Goal: Task Accomplishment & Management: Use online tool/utility

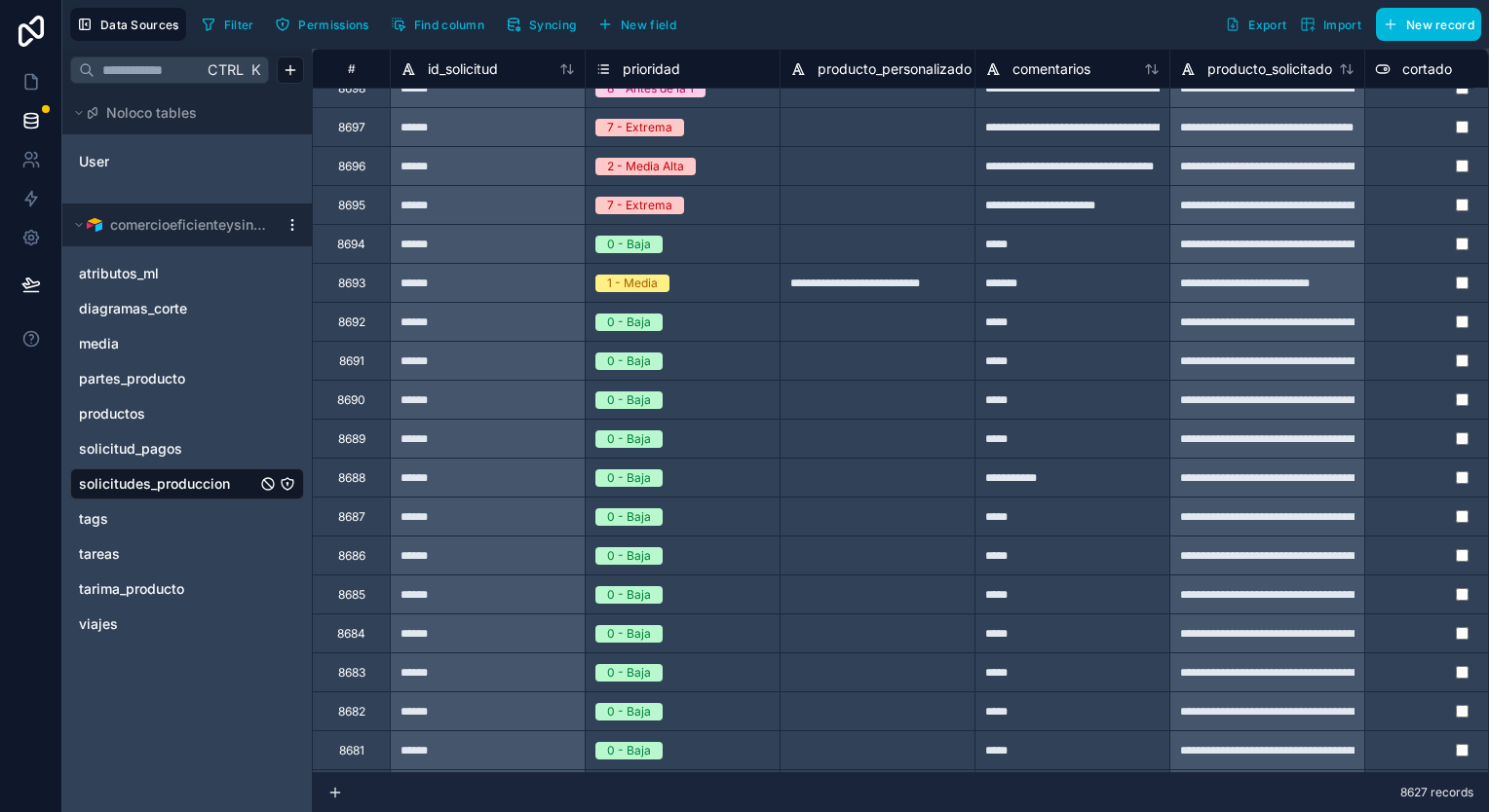
scroll to position [1278, 0]
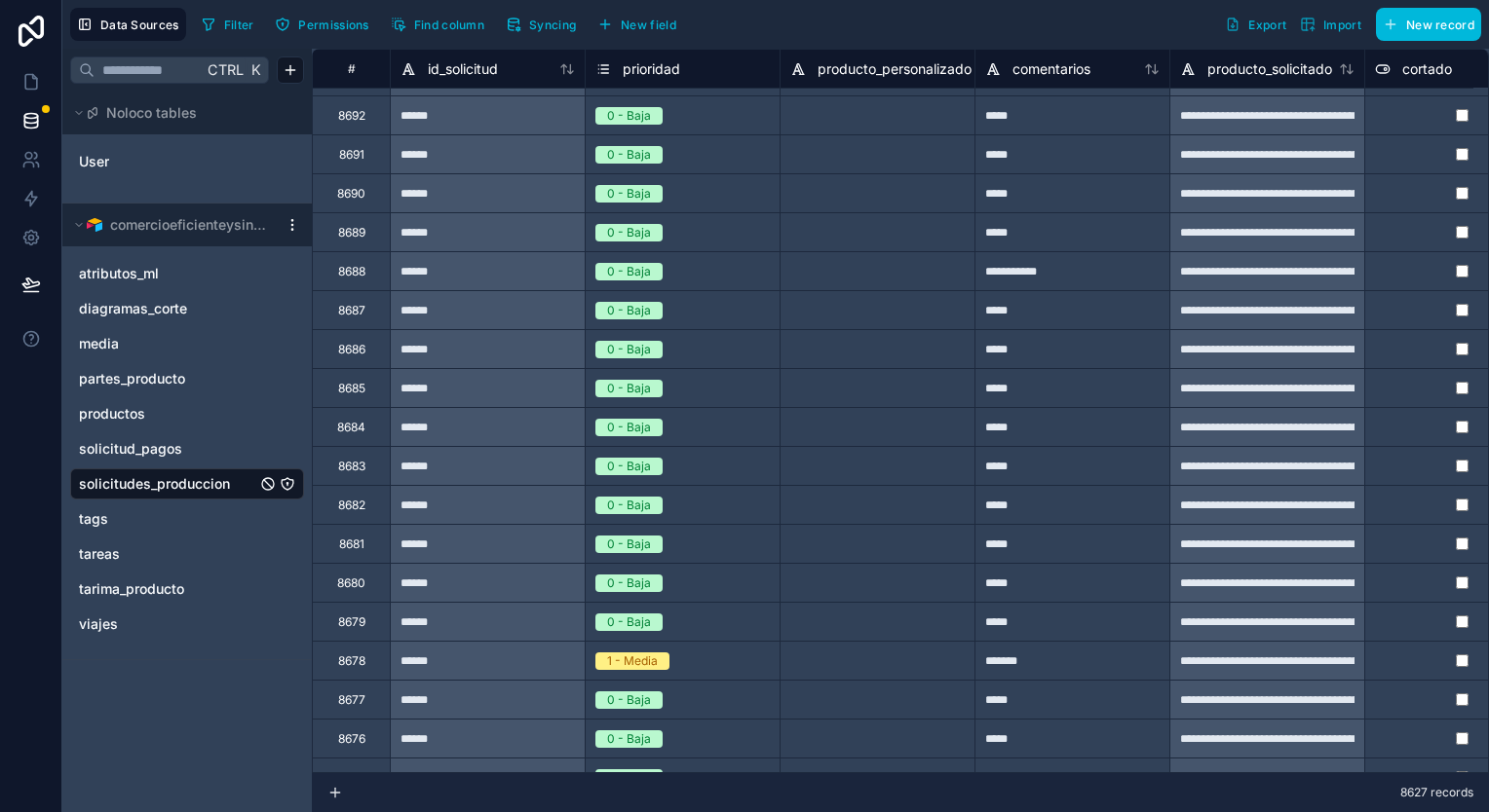
click at [566, 24] on span "Syncing" at bounding box center [553, 24] width 47 height 15
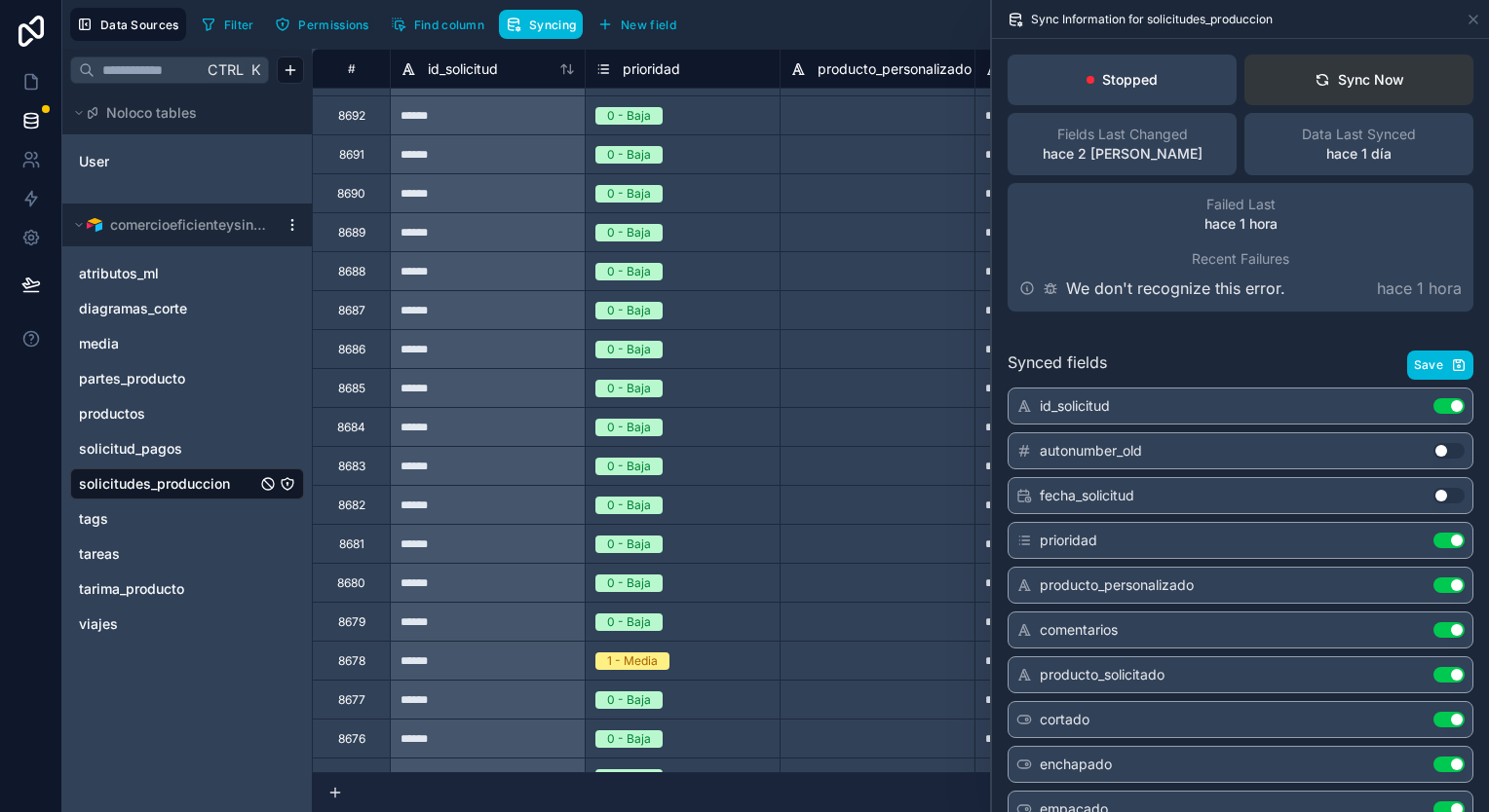
click at [1393, 75] on button "Sync Now" at bounding box center [1358, 80] width 229 height 51
click at [1342, 72] on div "Sync Now" at bounding box center [1359, 80] width 90 height 20
click at [178, 411] on link "productos" at bounding box center [168, 414] width 178 height 20
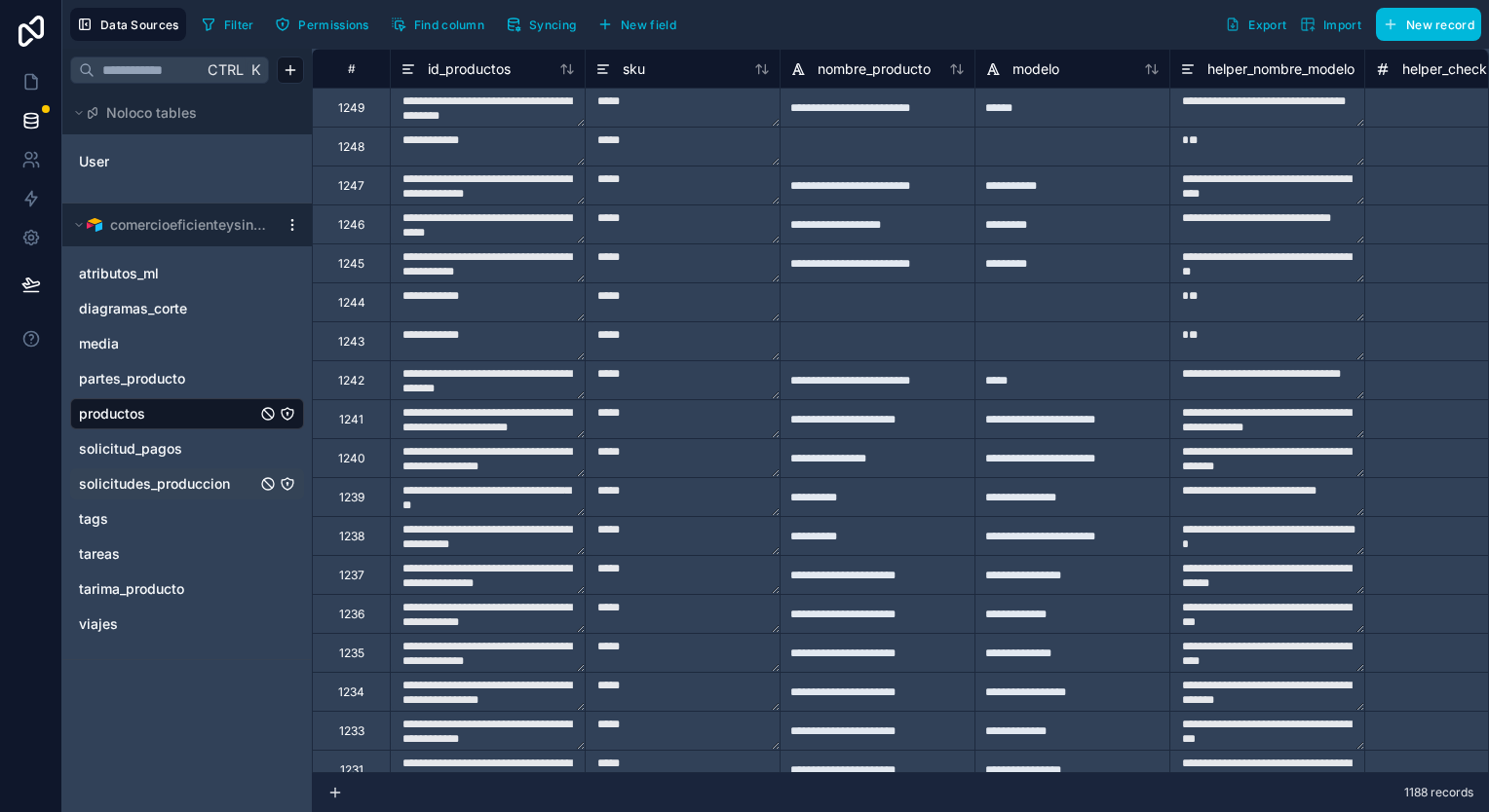
click at [168, 491] on span "solicitudes_produccion" at bounding box center [154, 484] width 151 height 20
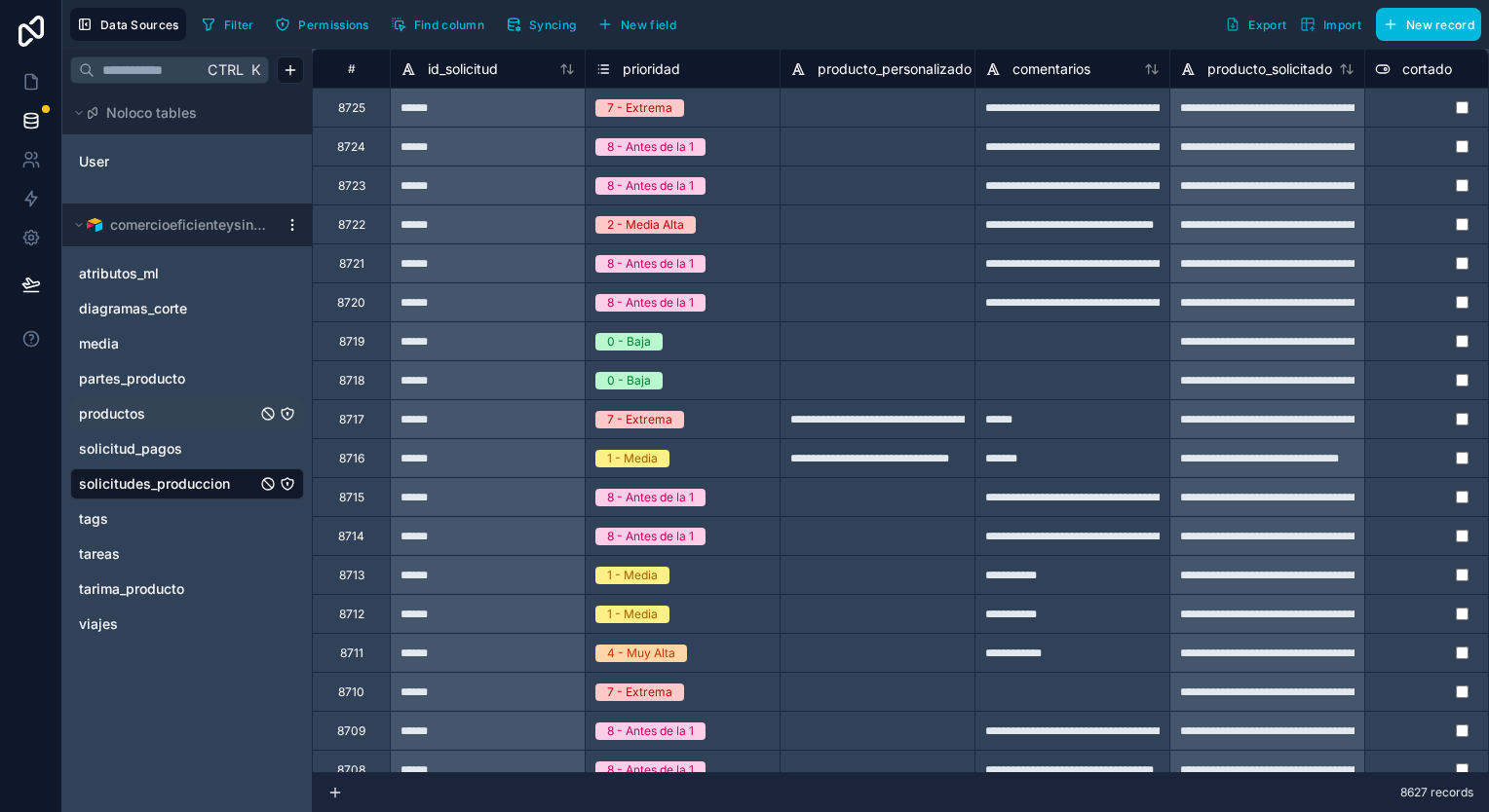
click at [536, 18] on span "Syncing" at bounding box center [553, 24] width 47 height 15
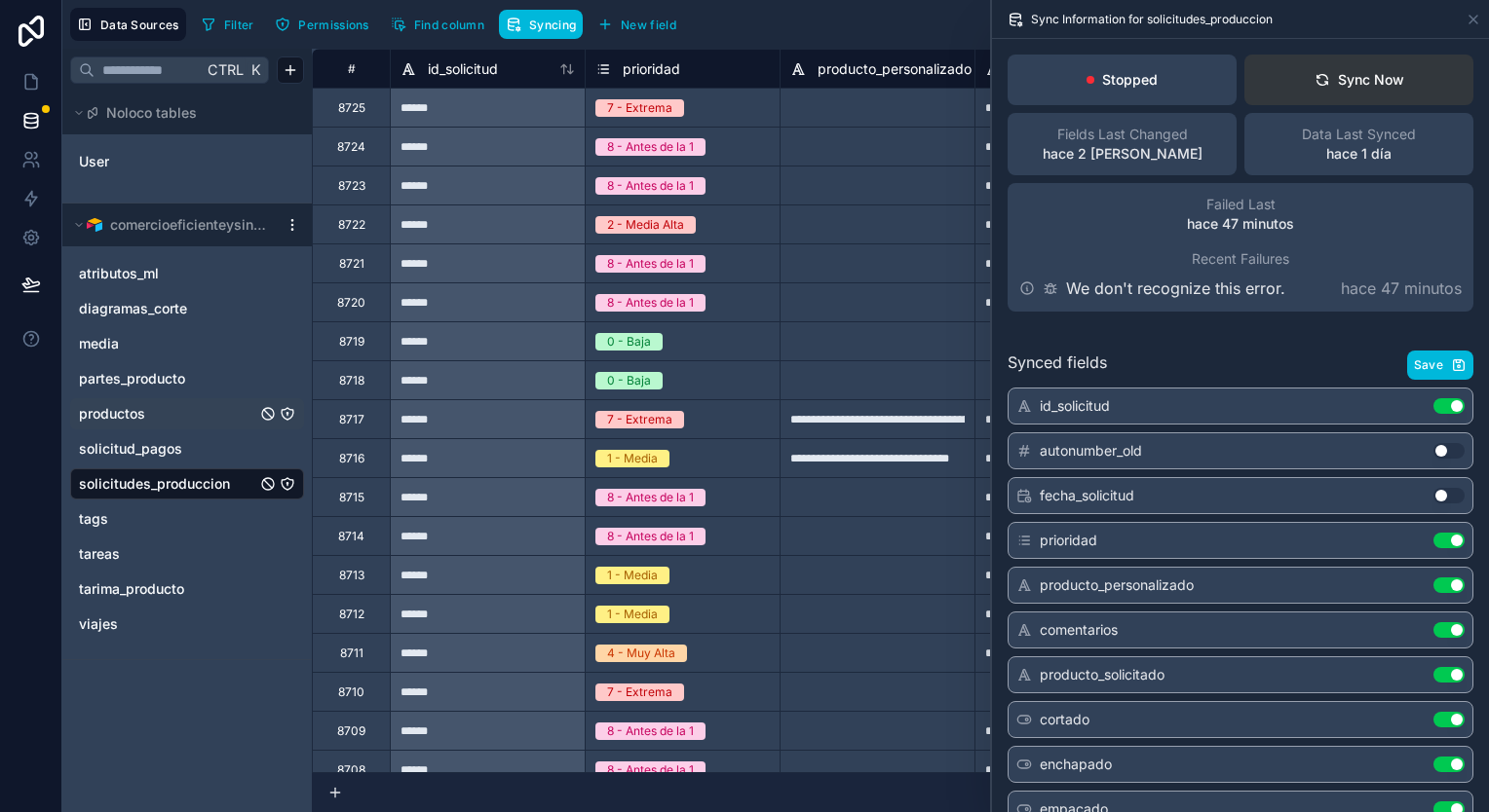
click at [1291, 89] on button "Sync Now" at bounding box center [1358, 80] width 229 height 51
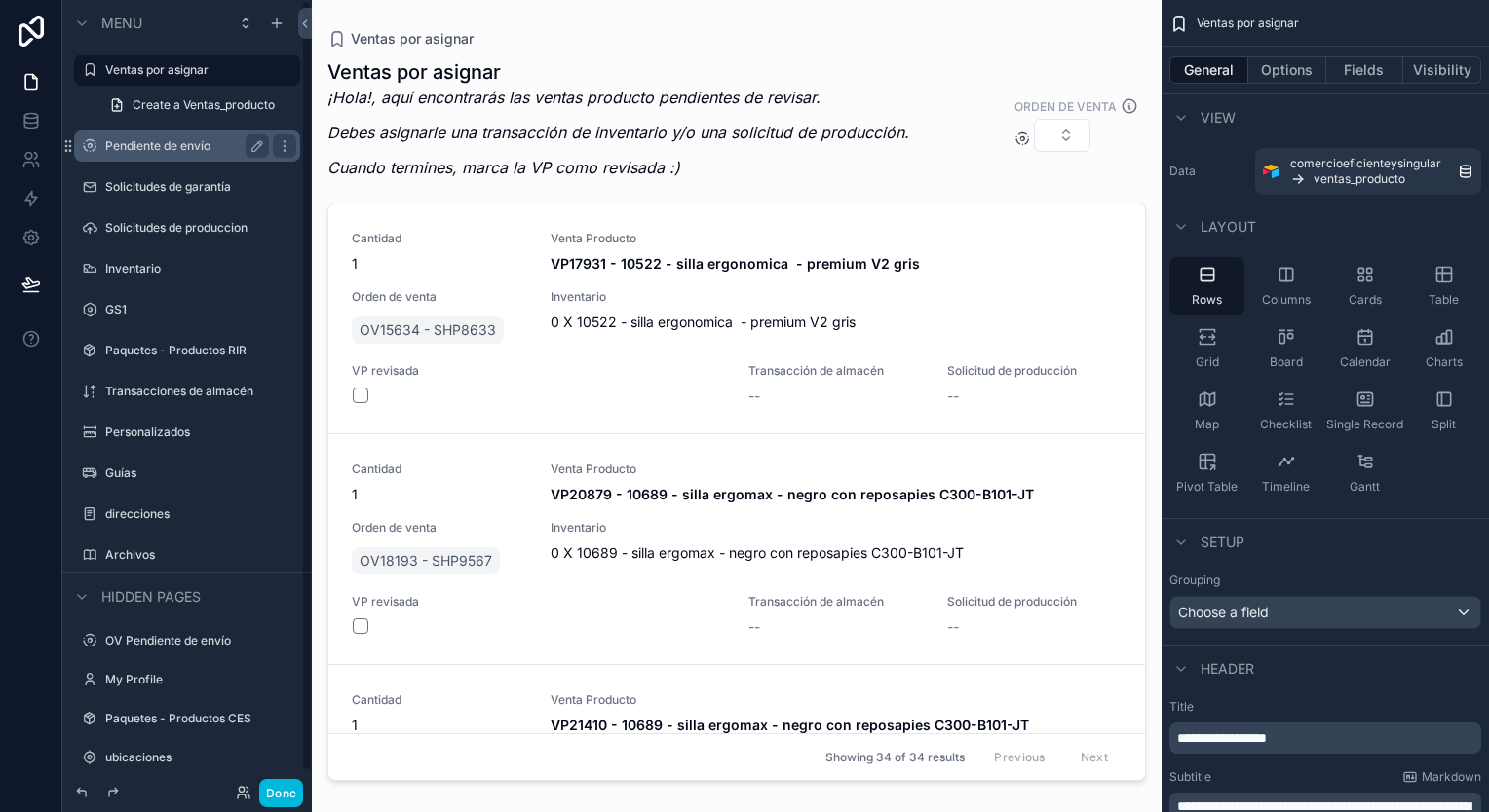
click at [203, 143] on label "Pendiente de envío" at bounding box center [184, 146] width 156 height 16
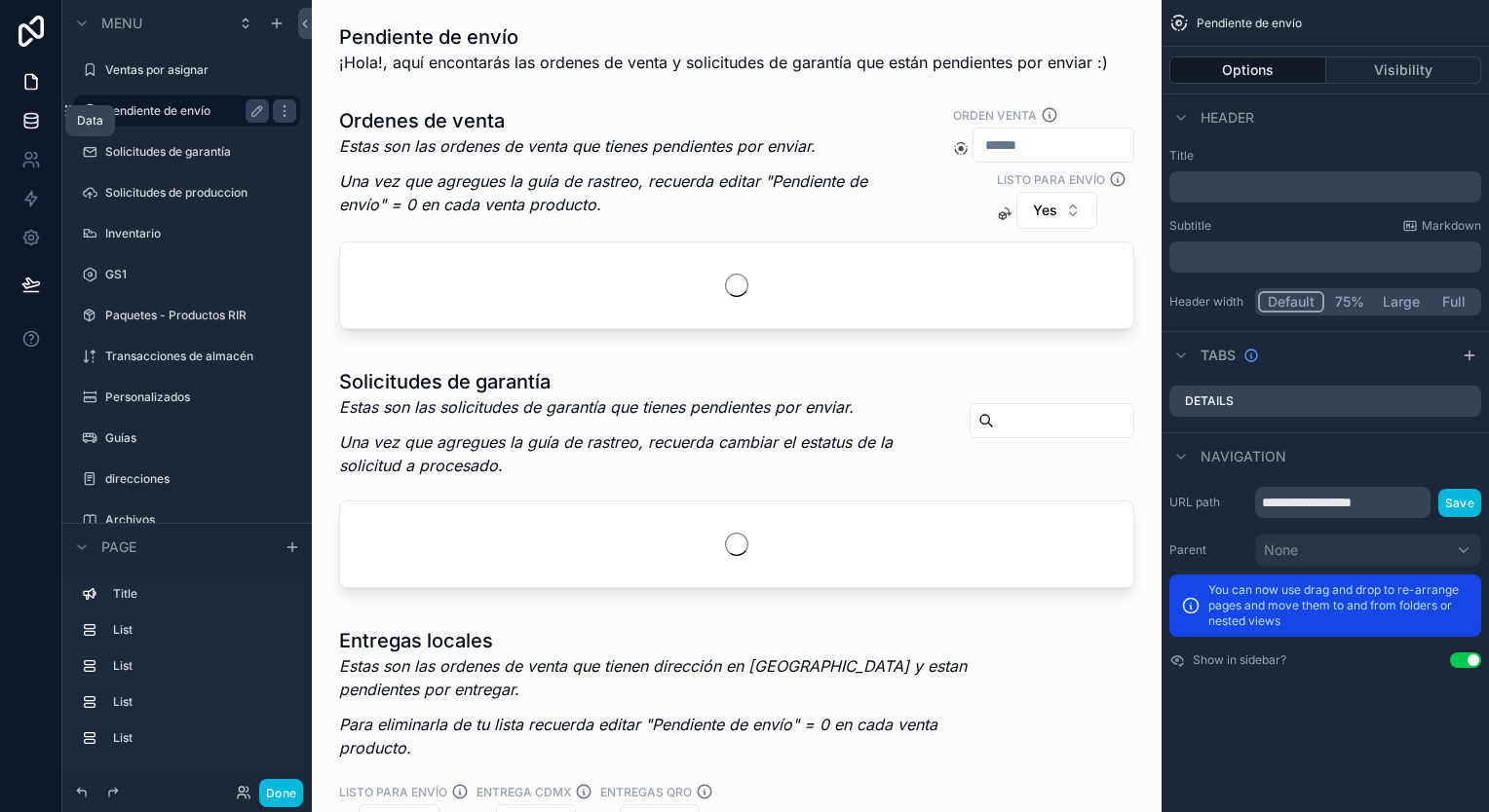
click at [41, 117] on link at bounding box center [30, 121] width 62 height 39
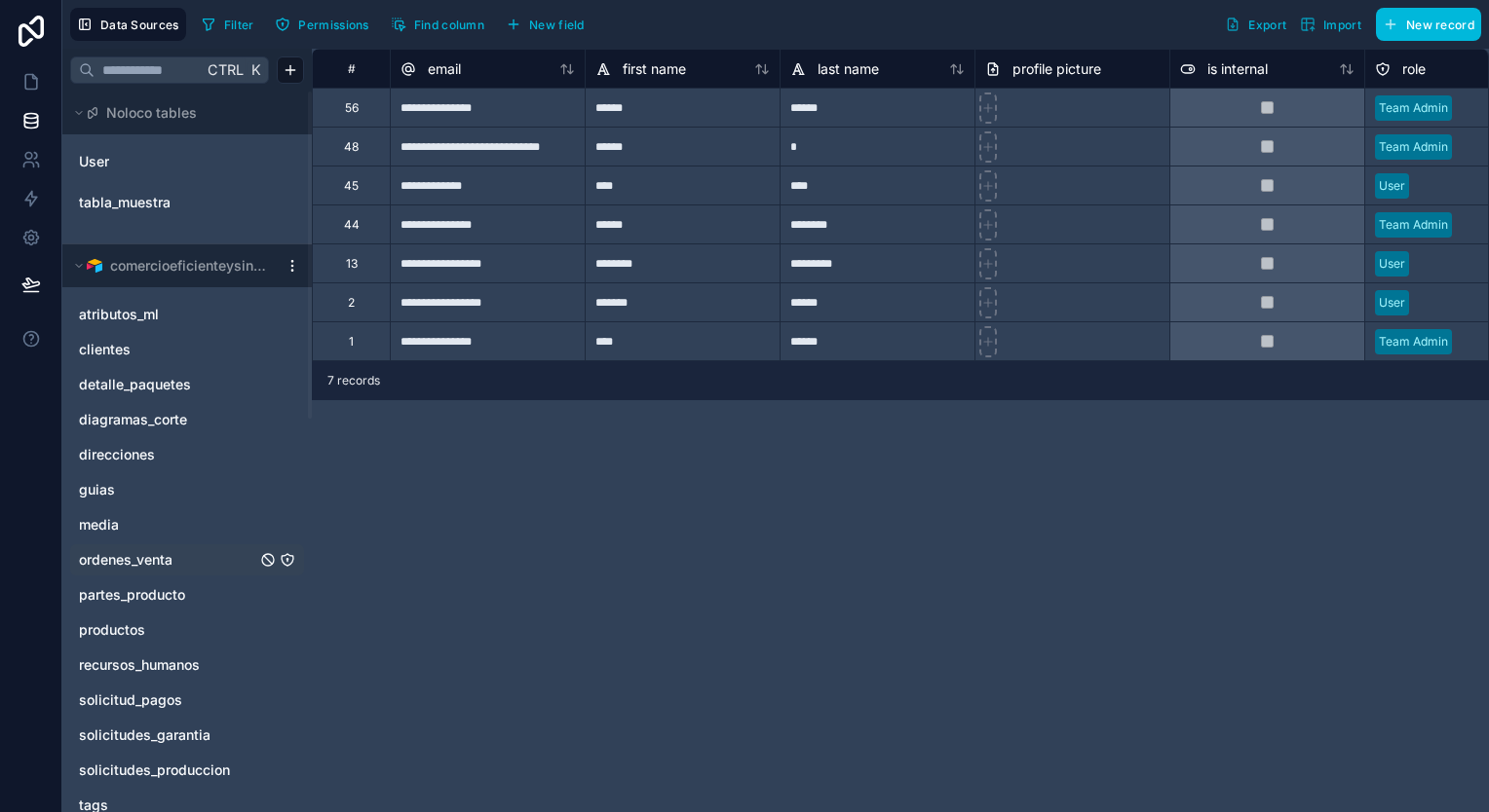
click at [186, 563] on link "ordenes_venta" at bounding box center [168, 560] width 178 height 20
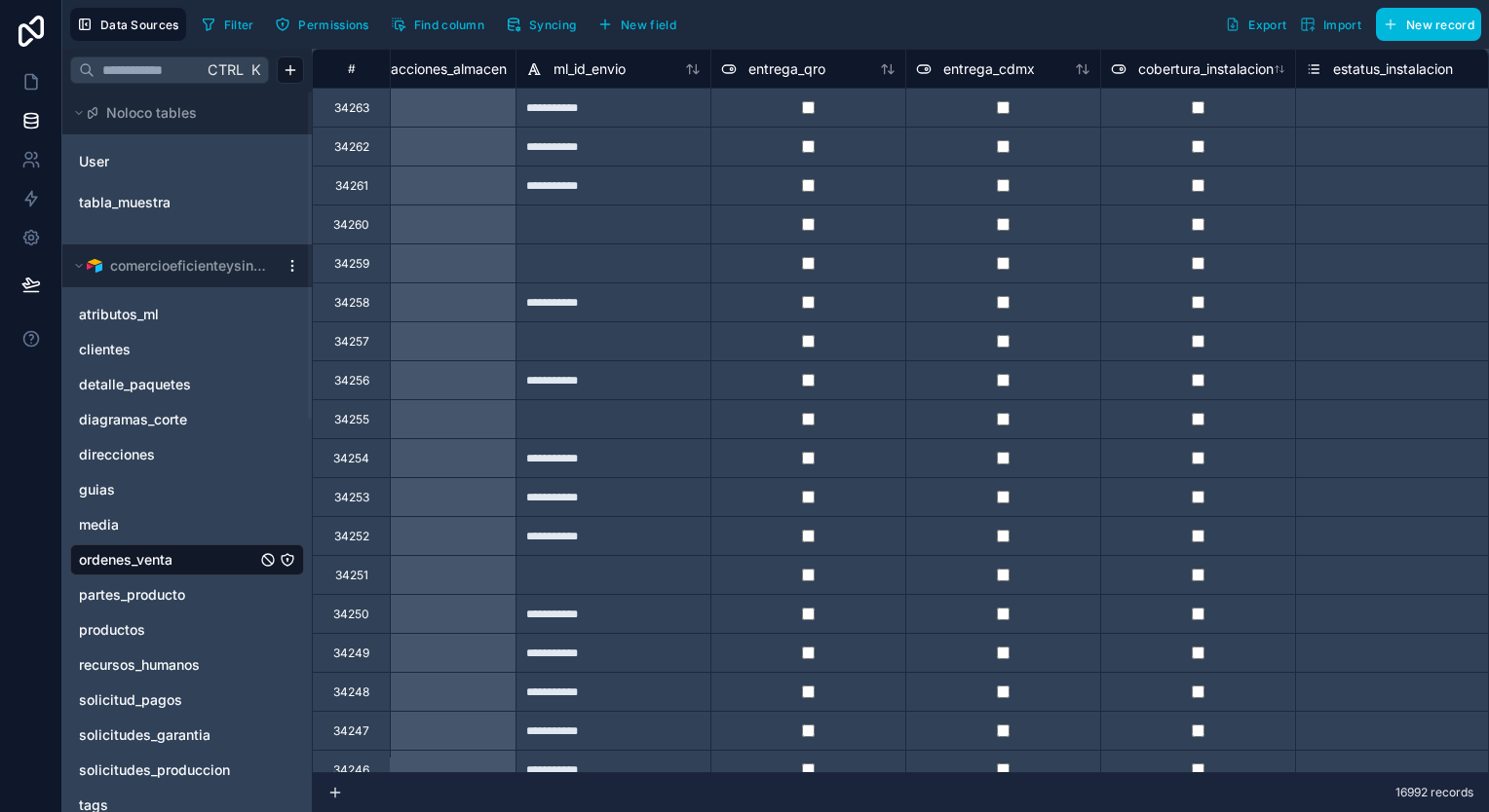
scroll to position [0, 8426]
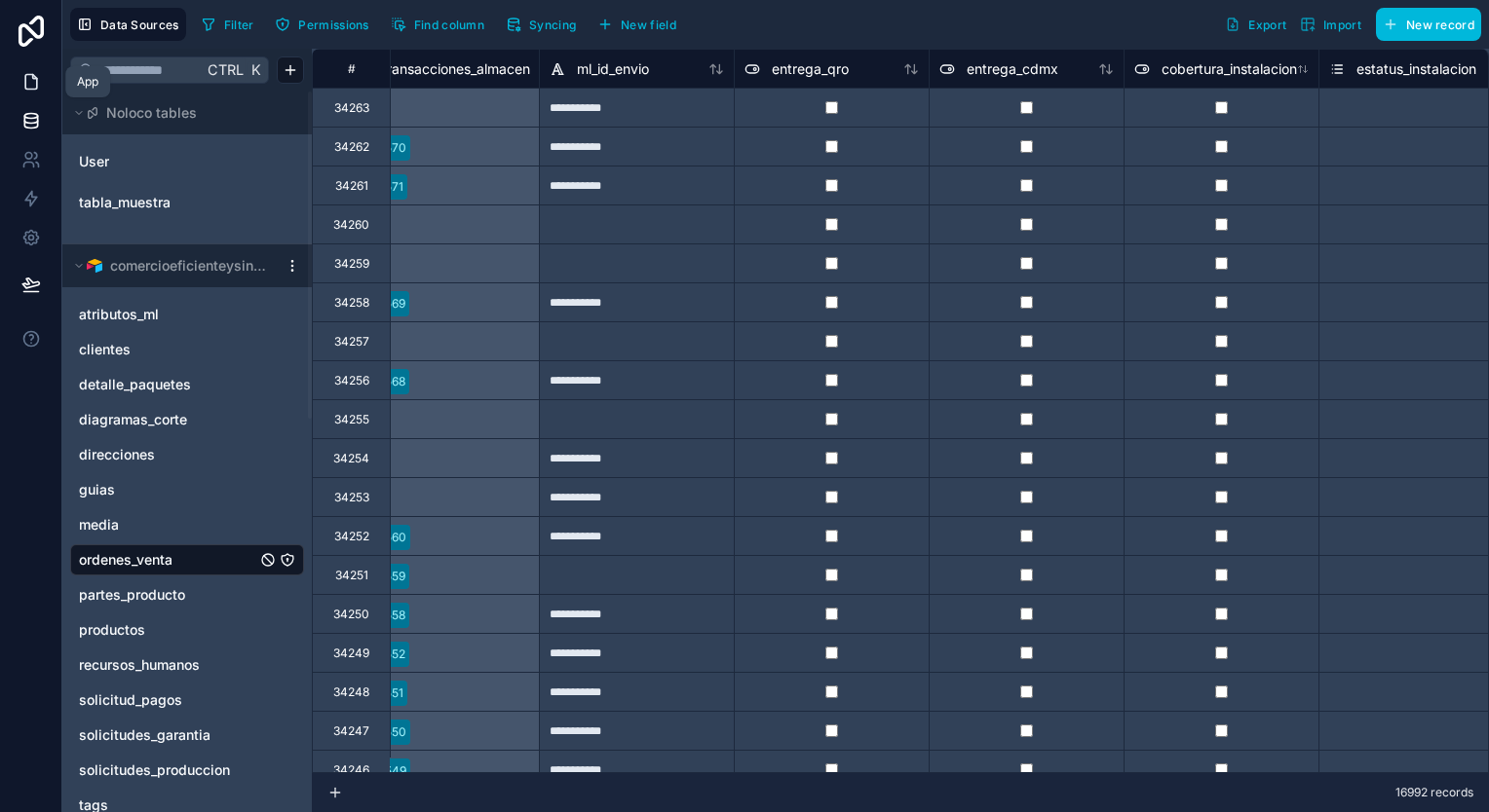
click at [31, 77] on icon at bounding box center [31, 82] width 20 height 20
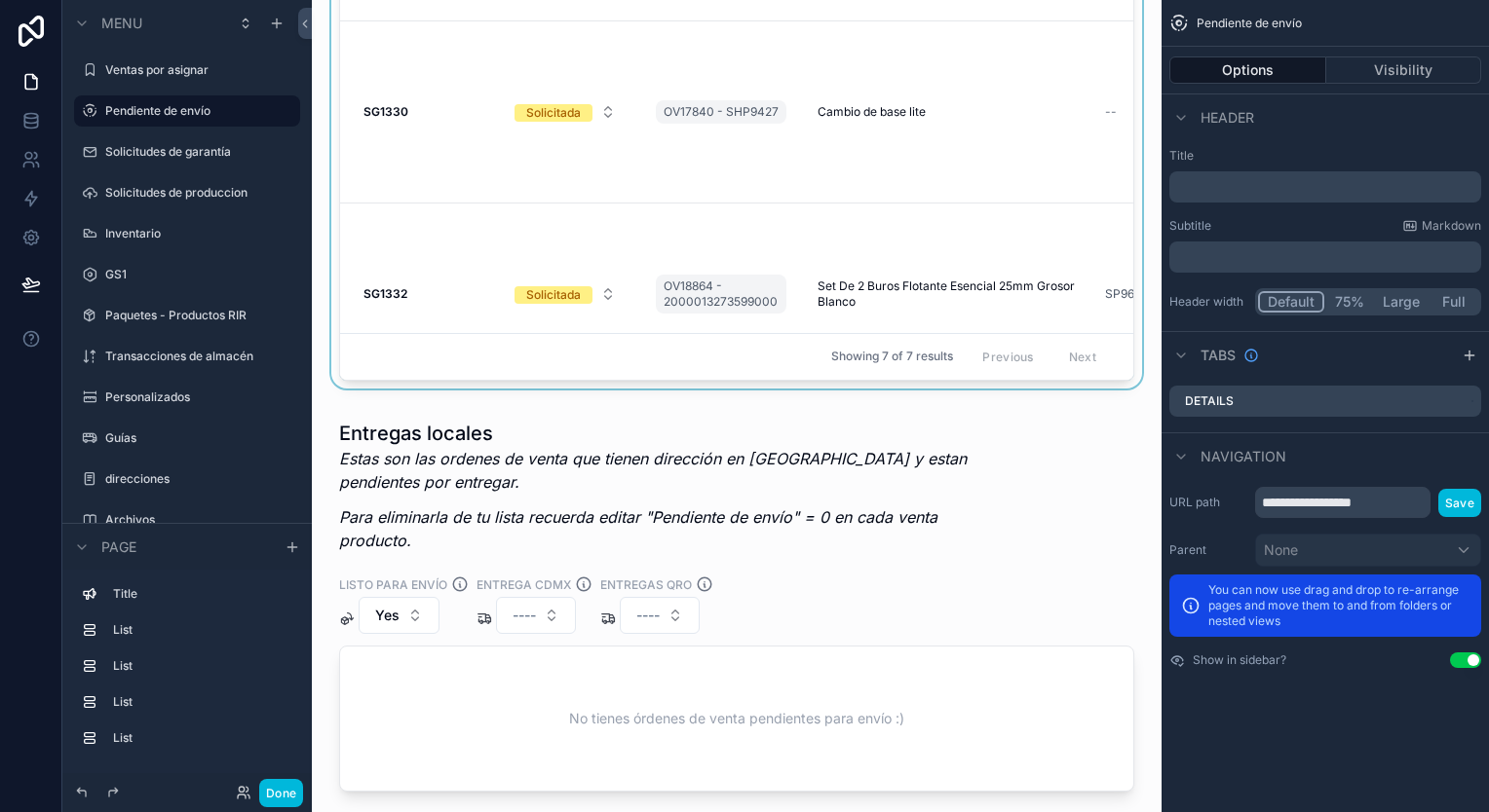
scroll to position [1461, 0]
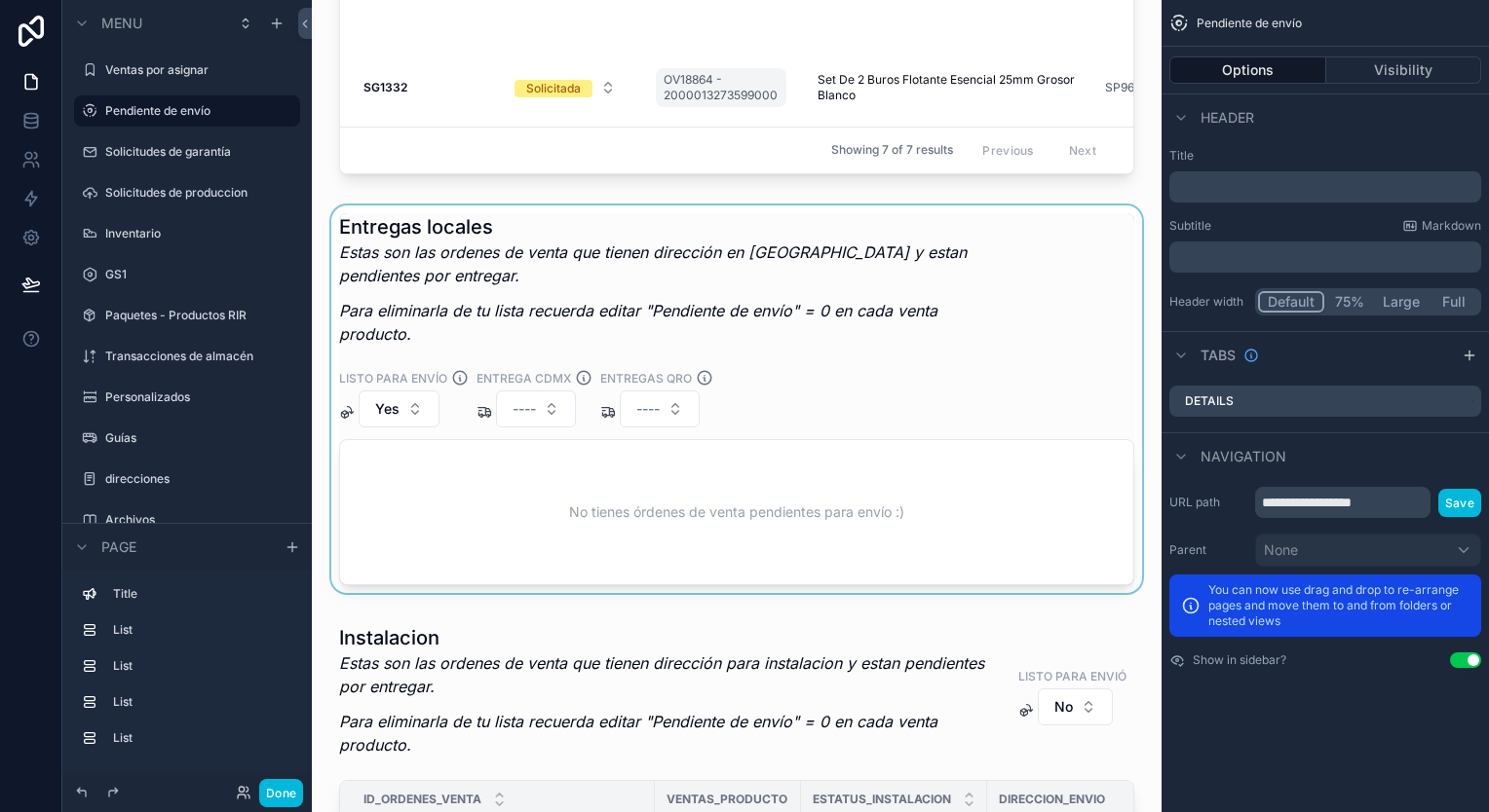
click at [703, 300] on div "scrollable content" at bounding box center [736, 403] width 818 height 395
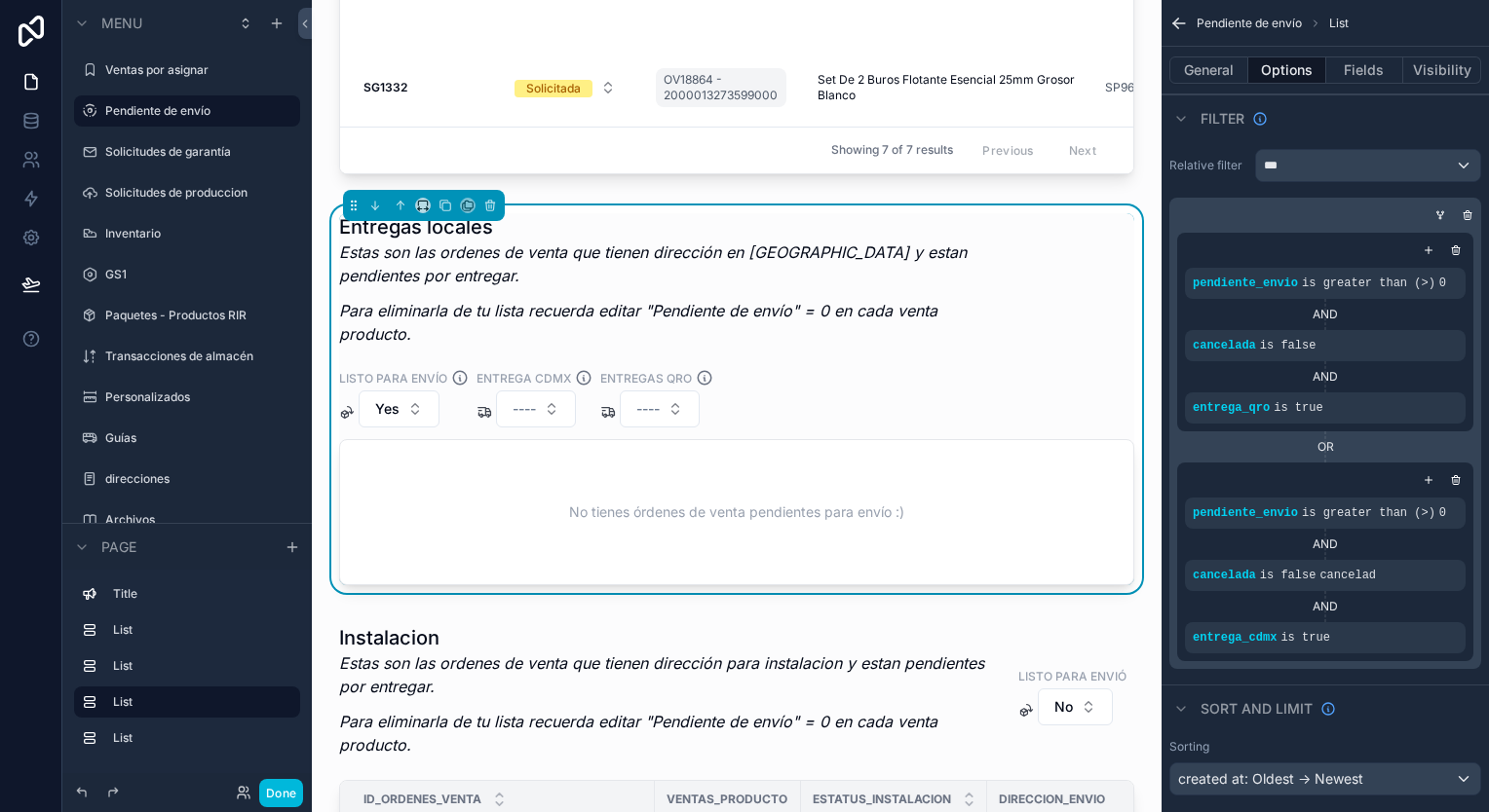
click at [423, 414] on button "Yes" at bounding box center [398, 409] width 81 height 37
click at [393, 517] on div "No" at bounding box center [397, 518] width 270 height 31
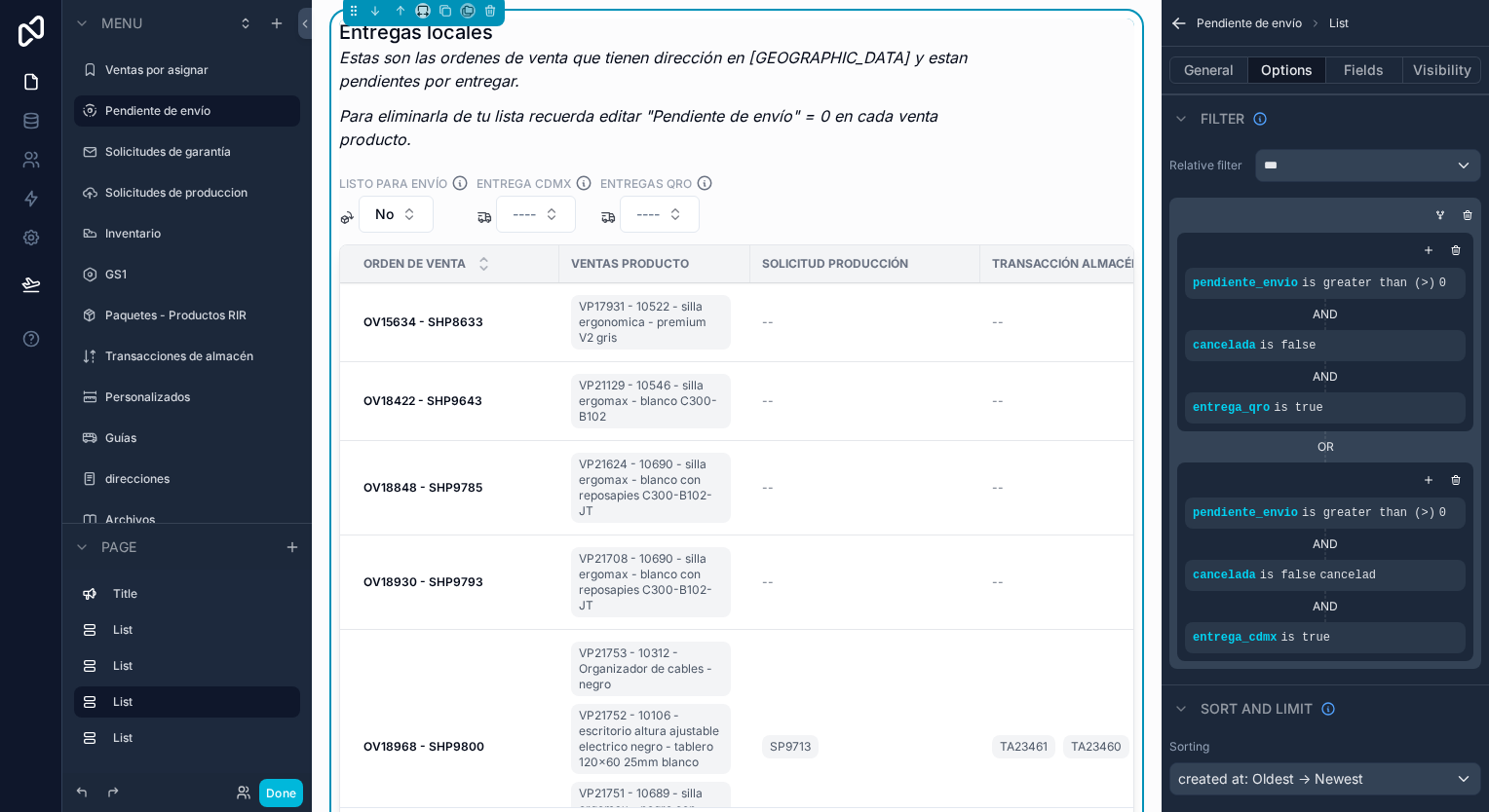
scroll to position [1656, 0]
click at [944, 170] on div "Entregas locales Estas son las ordenes de venta que tienen dirección en [GEOGRA…" at bounding box center [736, 437] width 795 height 837
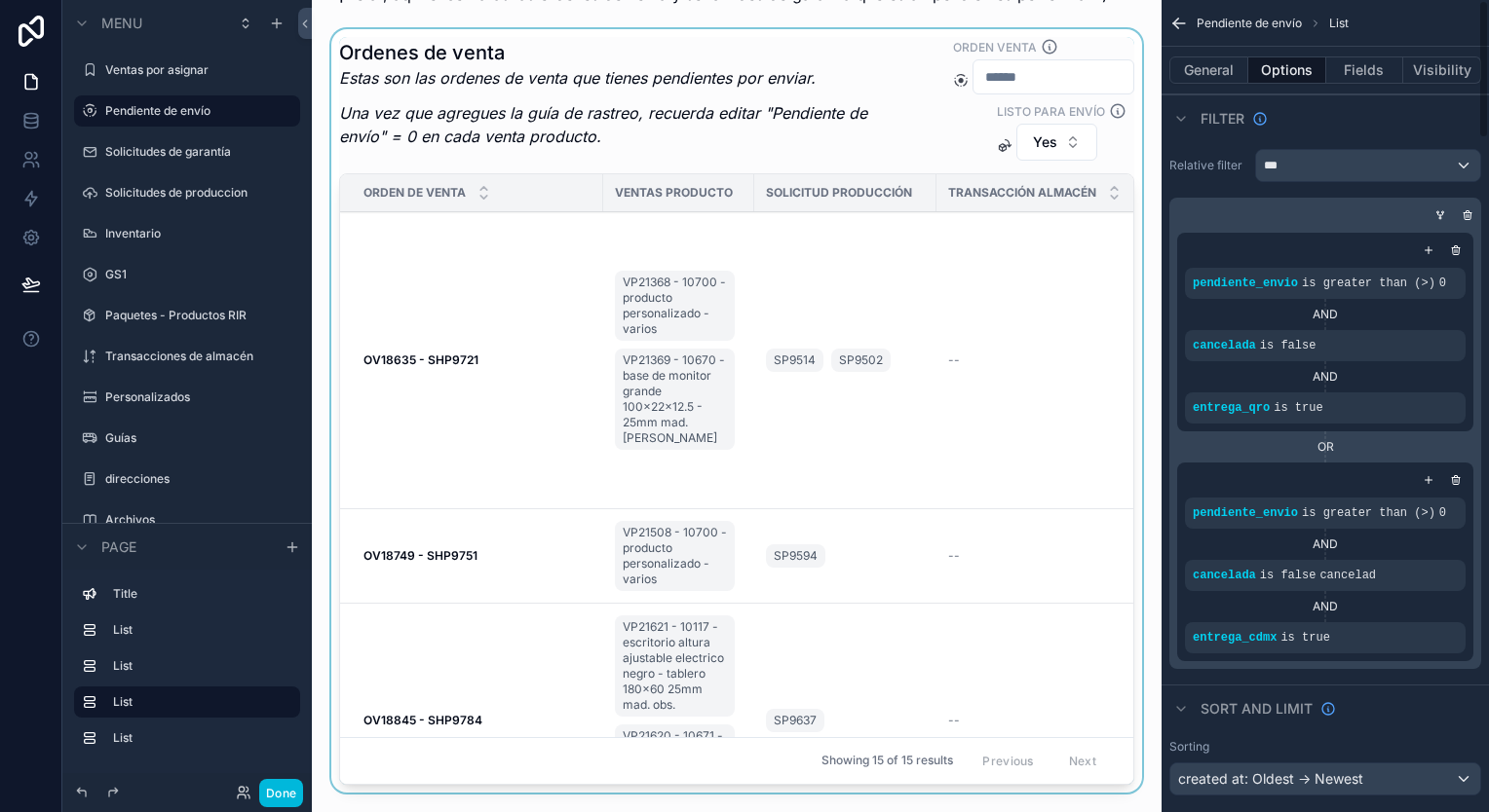
scroll to position [0, 0]
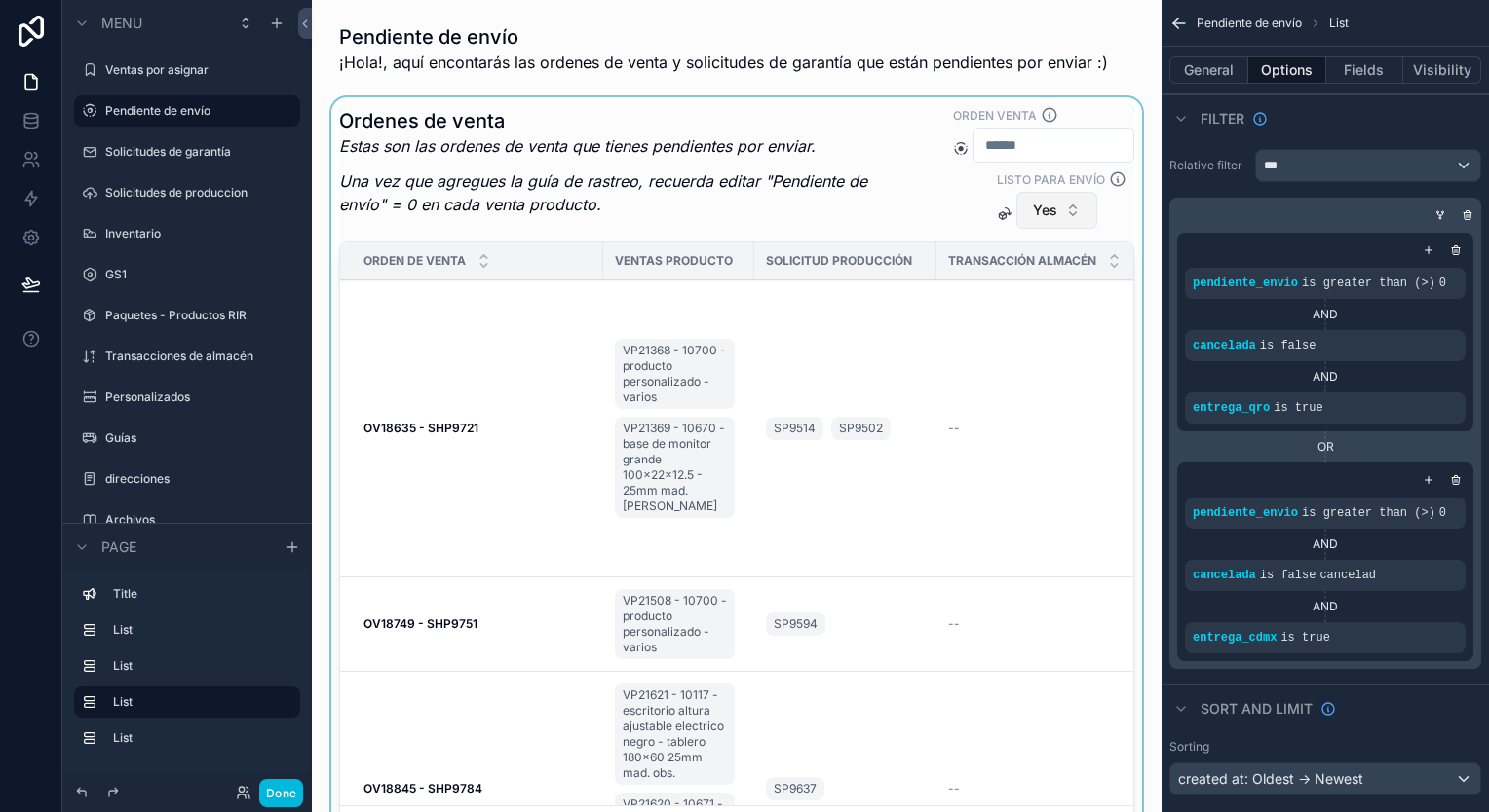
drag, startPoint x: 1059, startPoint y: 212, endPoint x: 1067, endPoint y: 219, distance: 10.6
click at [1059, 212] on div "scrollable content" at bounding box center [736, 483] width 818 height 771
